Goal: Transaction & Acquisition: Obtain resource

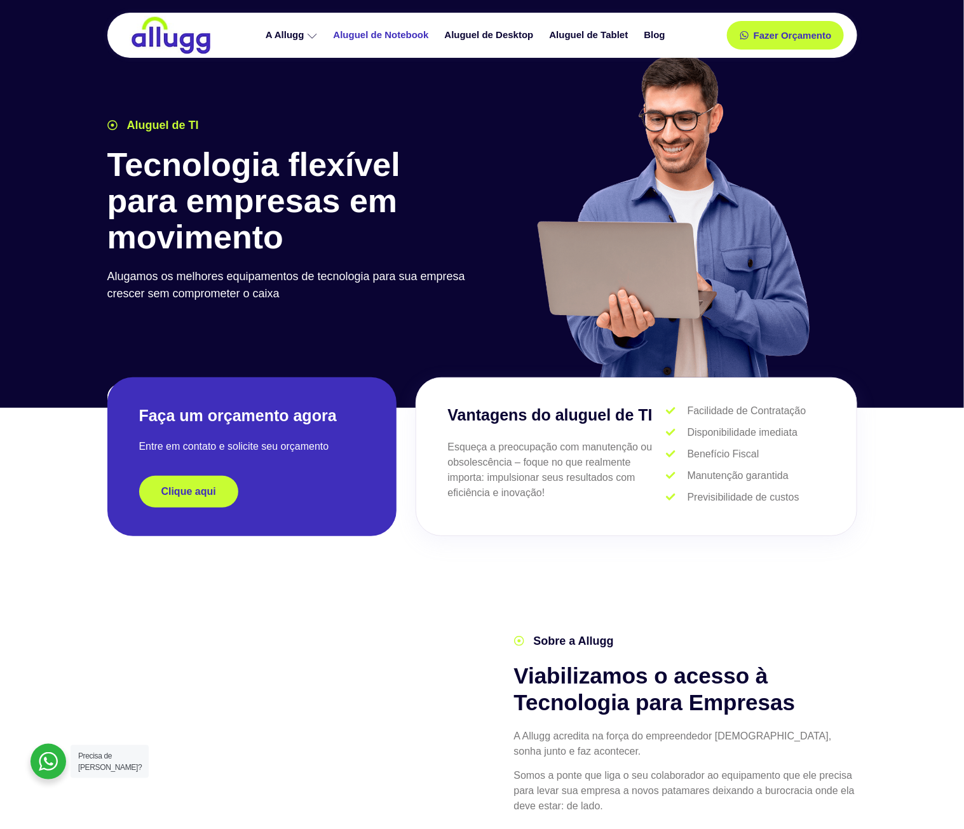
click at [391, 33] on link "Aluguel de Notebook" at bounding box center [382, 35] width 111 height 22
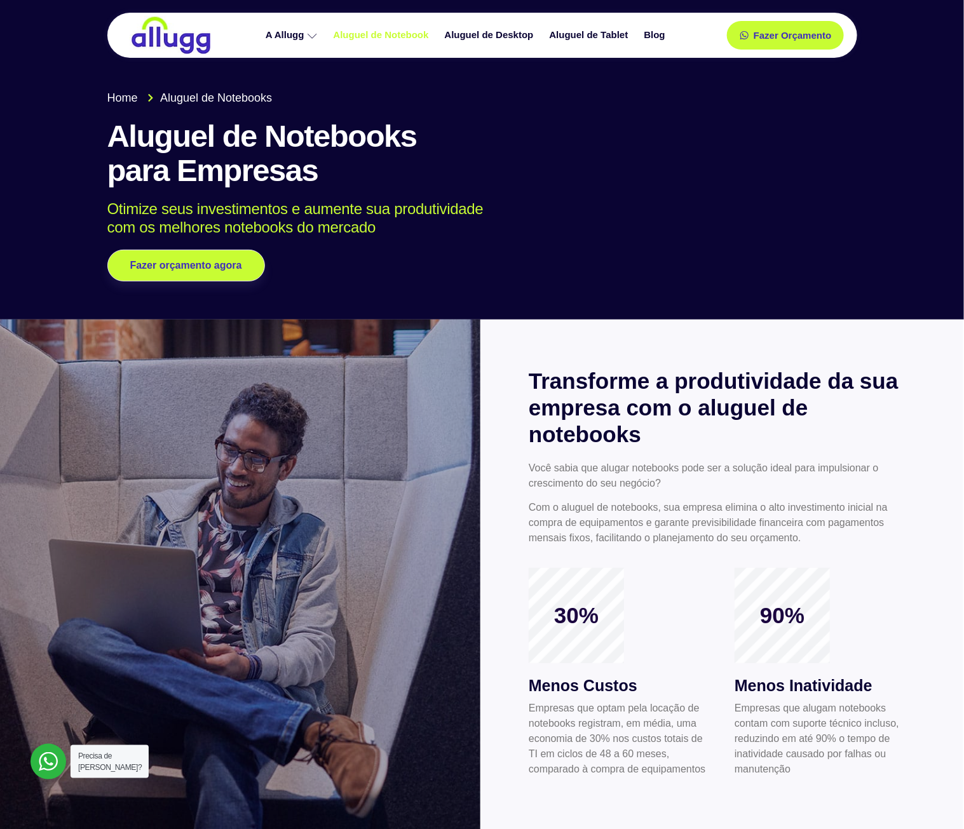
click at [172, 37] on img at bounding box center [171, 35] width 83 height 39
